Goal: Information Seeking & Learning: Learn about a topic

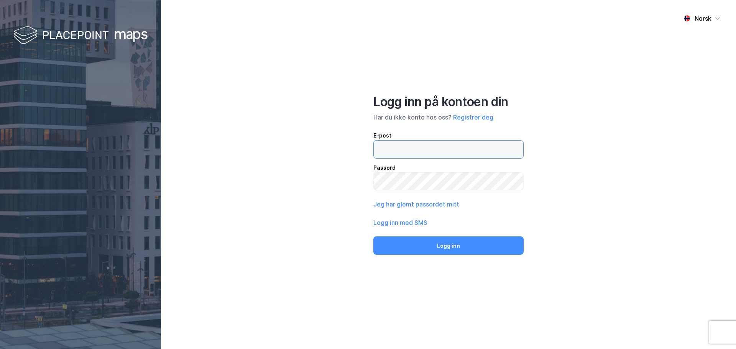
type input "[EMAIL_ADDRESS][DOMAIN_NAME]"
click at [460, 244] on button "Logg inn" at bounding box center [448, 245] width 150 height 18
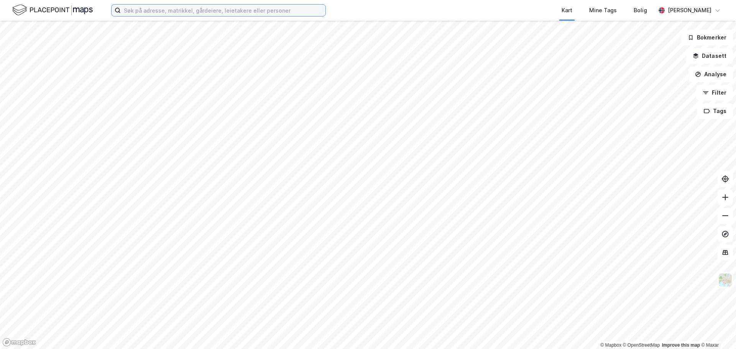
click at [167, 9] on input at bounding box center [223, 10] width 205 height 11
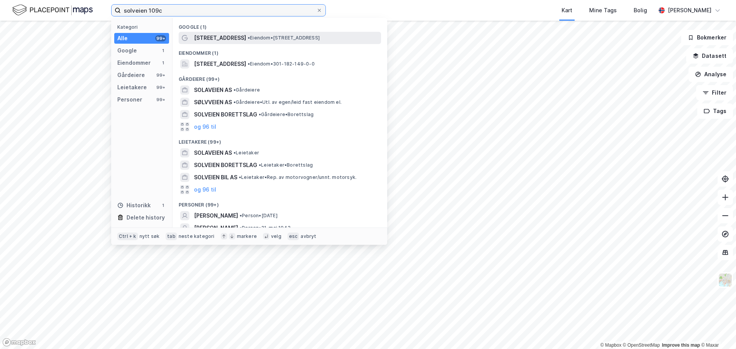
type input "solveien 109c"
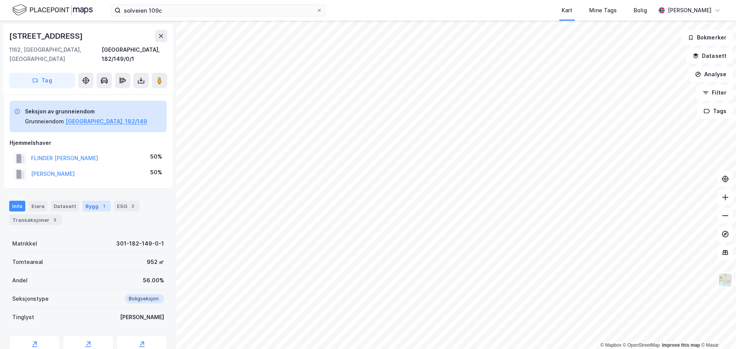
click at [100, 202] on div "1" at bounding box center [104, 206] width 8 height 8
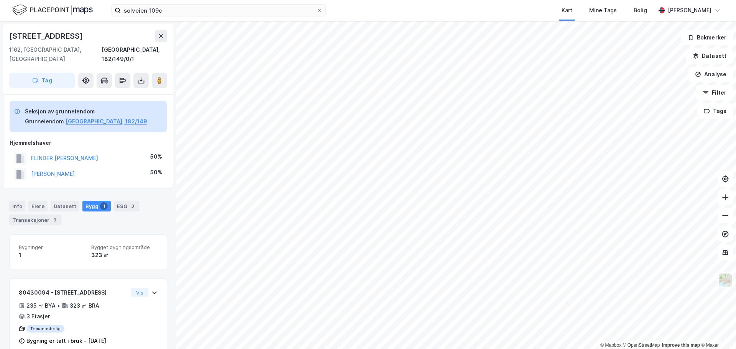
scroll to position [6, 0]
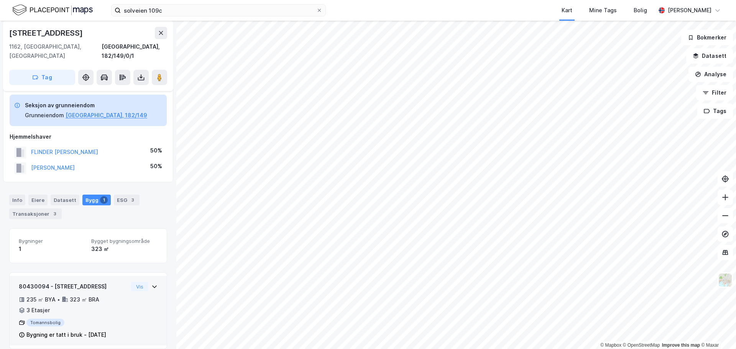
click at [92, 295] on div "323 ㎡ BRA" at bounding box center [84, 299] width 29 height 9
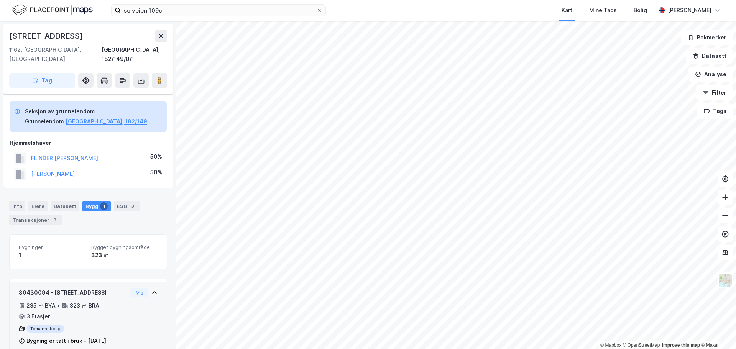
scroll to position [54, 0]
